Goal: Check status: Check status

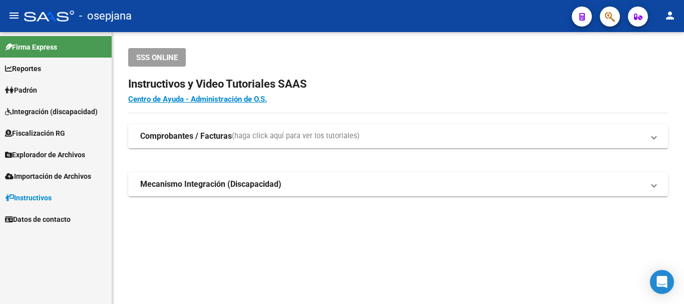
click at [17, 97] on link "Padrón" at bounding box center [56, 90] width 112 height 22
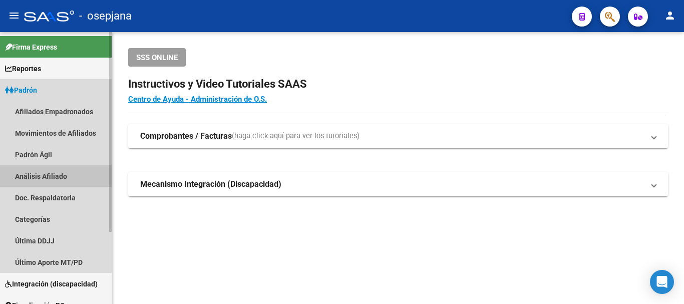
click at [48, 177] on link "Análisis Afiliado" at bounding box center [56, 176] width 112 height 22
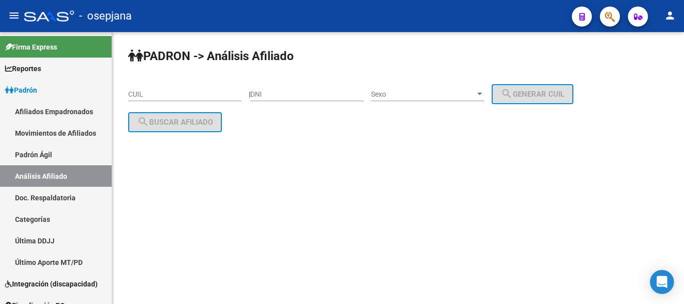
click at [152, 95] on input "CUIL" at bounding box center [184, 94] width 113 height 9
paste input "27-17242085-6"
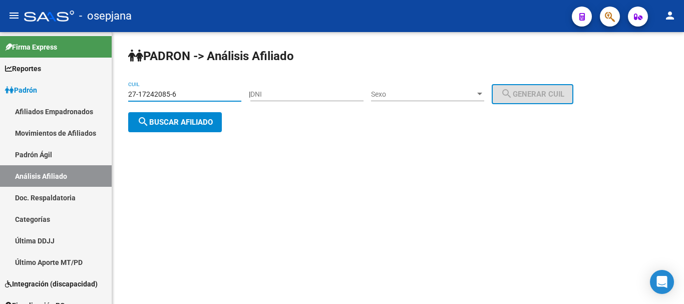
type input "27-17242085-6"
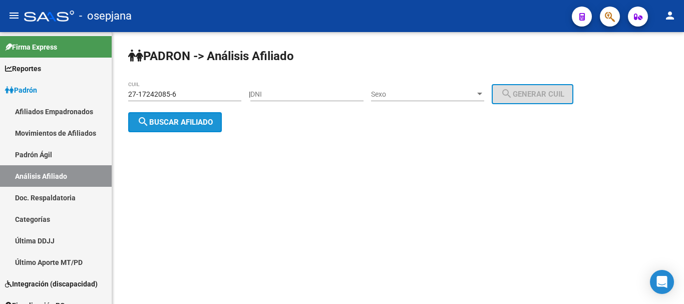
click at [162, 121] on span "search Buscar afiliado" at bounding box center [175, 122] width 76 height 9
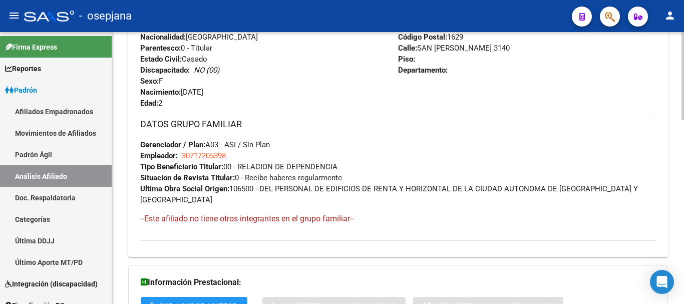
scroll to position [568, 0]
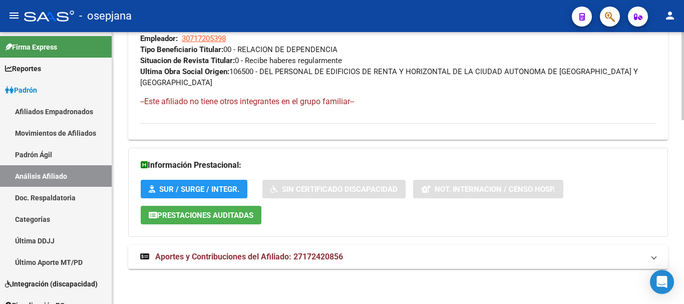
click at [282, 268] on mat-expansion-panel-header "Aportes y Contribuciones del Afiliado: 27172420856" at bounding box center [398, 257] width 540 height 24
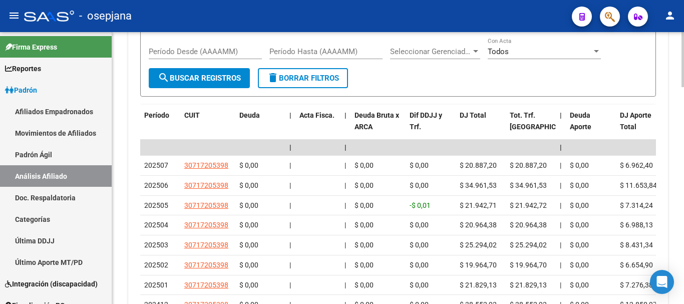
scroll to position [869, 0]
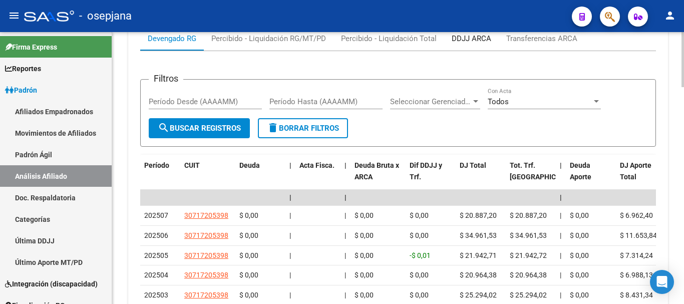
click at [467, 37] on div "DDJJ ARCA" at bounding box center [472, 38] width 40 height 11
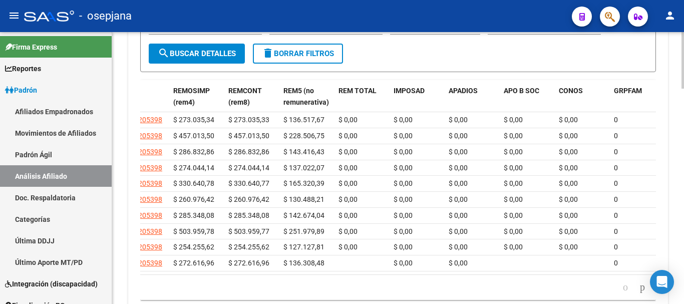
scroll to position [0, 0]
